Goal: Find specific page/section: Find specific page/section

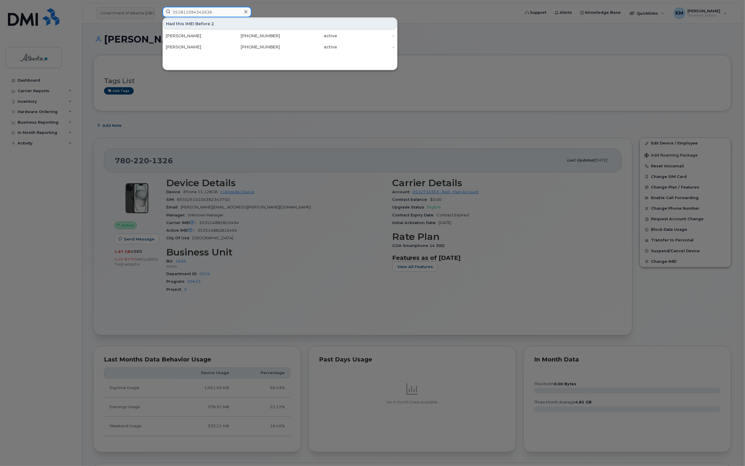
click at [178, 13] on input "351811094342636" at bounding box center [206, 12] width 89 height 11
click at [30, 79] on div at bounding box center [372, 233] width 745 height 466
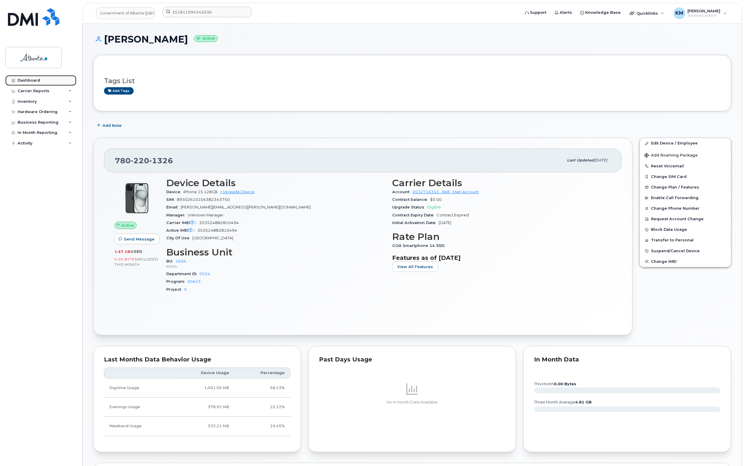
click at [30, 79] on div "Dashboard" at bounding box center [29, 80] width 22 height 5
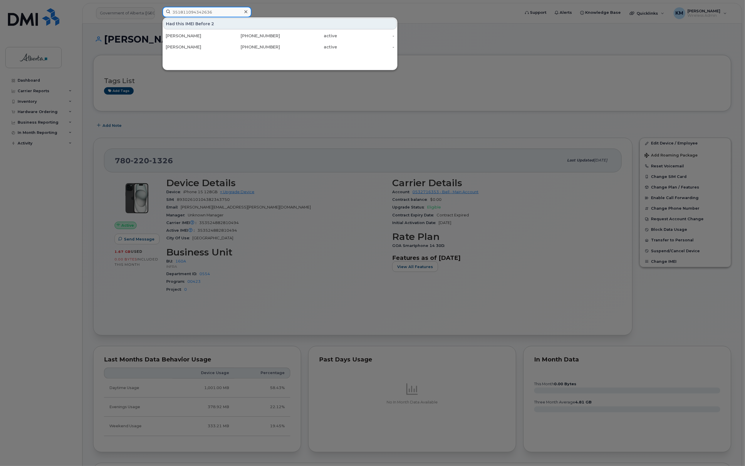
click at [188, 14] on input "351811094342636" at bounding box center [206, 12] width 89 height 11
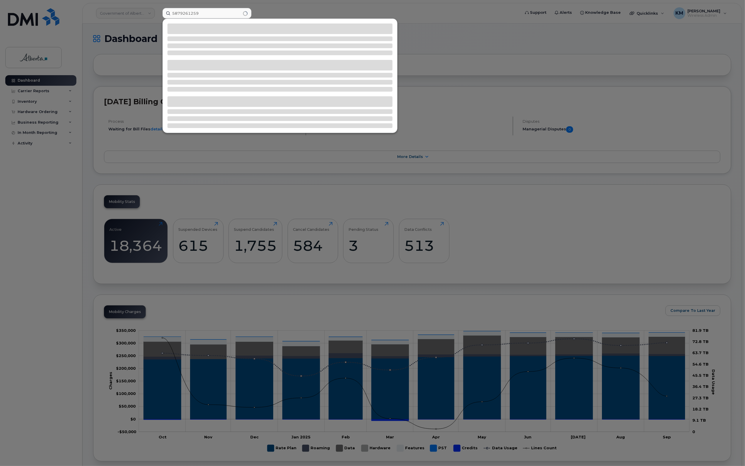
type input "5879261259"
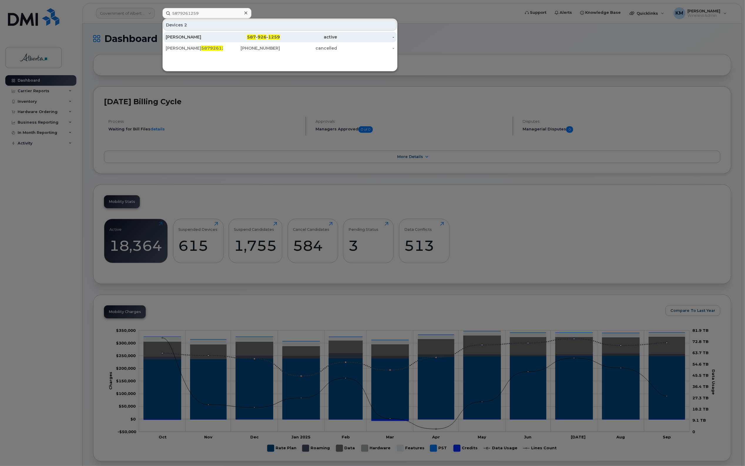
click at [187, 36] on div "[PERSON_NAME]" at bounding box center [194, 37] width 57 height 6
